Goal: Task Accomplishment & Management: Manage account settings

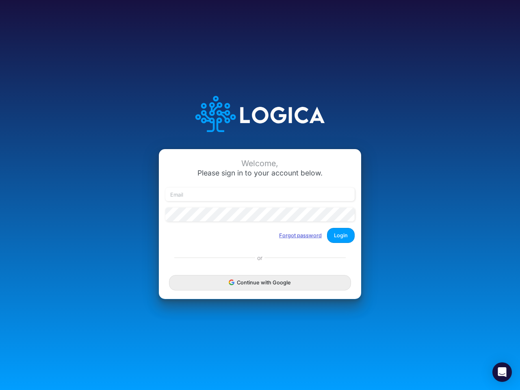
click at [301, 235] on button "Forgot password" at bounding box center [300, 235] width 53 height 13
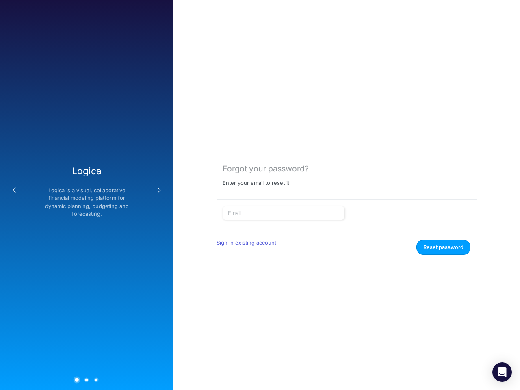
click at [341, 235] on form "Sign in existing account Reset password" at bounding box center [347, 231] width 248 height 49
click at [260, 283] on div "Forgot your password? Enter your email to reset it. Sign in existing account Re…" at bounding box center [347, 195] width 347 height 390
click at [502, 372] on icon "Open Intercom Messenger" at bounding box center [502, 372] width 9 height 10
